Goal: Information Seeking & Learning: Check status

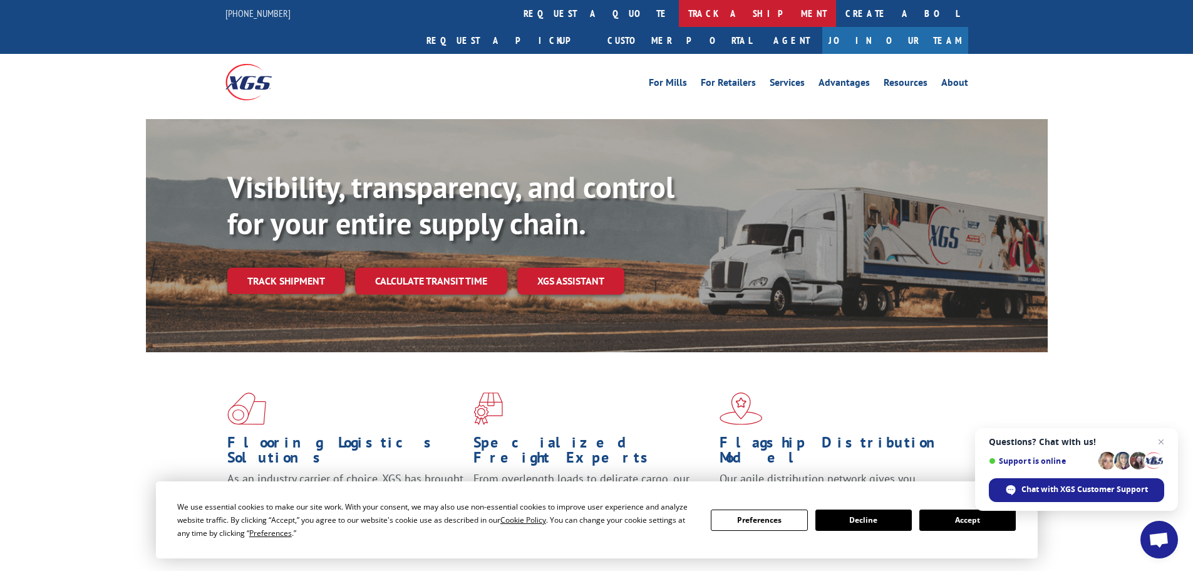
click at [679, 13] on link "track a shipment" at bounding box center [757, 13] width 157 height 27
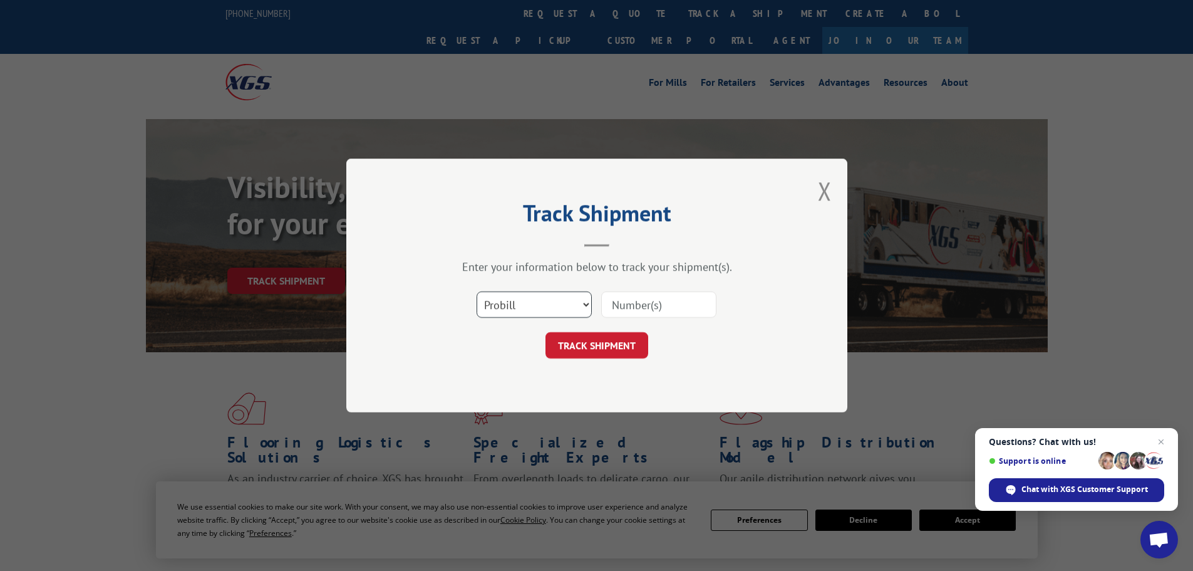
click at [505, 306] on select "Select category... Probill BOL PO" at bounding box center [534, 304] width 115 height 26
select select "bol"
click at [477, 291] on select "Select category... Probill BOL PO" at bounding box center [534, 304] width 115 height 26
click at [633, 308] on input at bounding box center [658, 304] width 115 height 26
paste input "5594104"
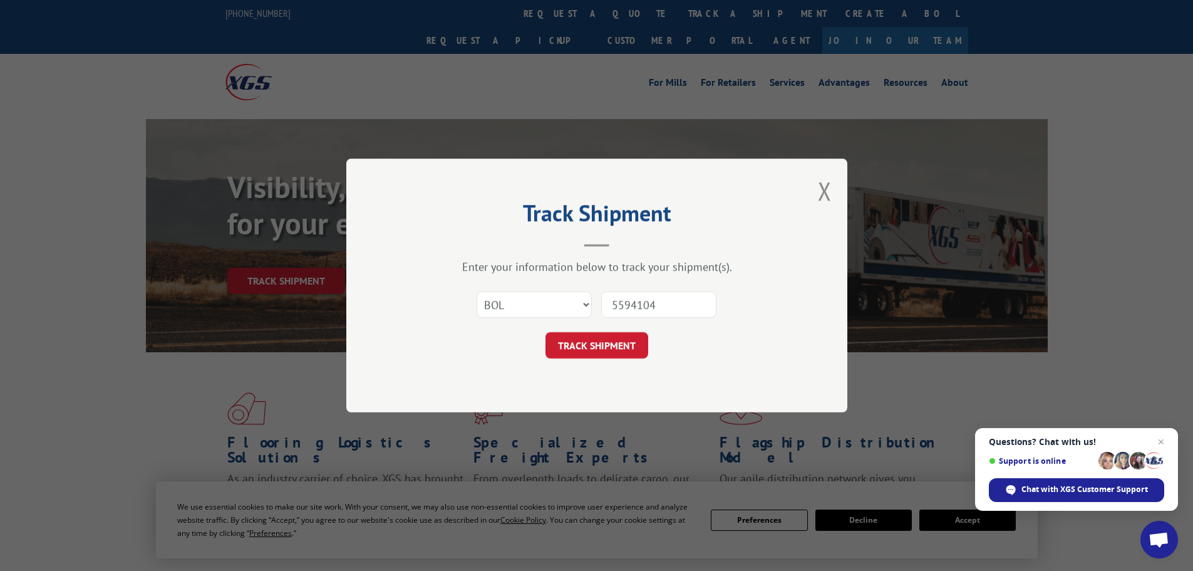
type input "5594104"
click at [583, 303] on select "Select category... Probill BOL PO" at bounding box center [534, 304] width 115 height 26
click at [477, 291] on select "Select category... Probill BOL PO" at bounding box center [534, 304] width 115 height 26
click at [628, 345] on button "TRACK SHIPMENT" at bounding box center [597, 345] width 103 height 26
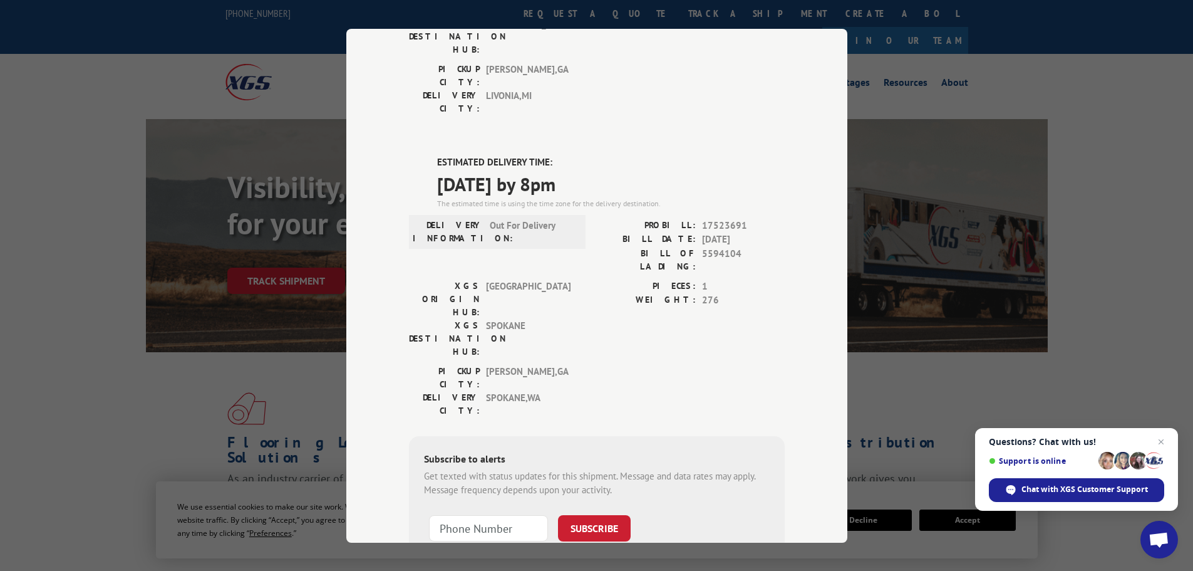
scroll to position [255, 0]
